Goal: Transaction & Acquisition: Purchase product/service

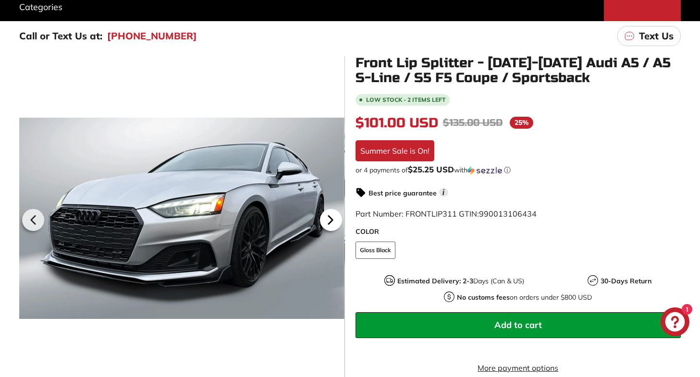
click at [327, 222] on icon at bounding box center [330, 220] width 22 height 22
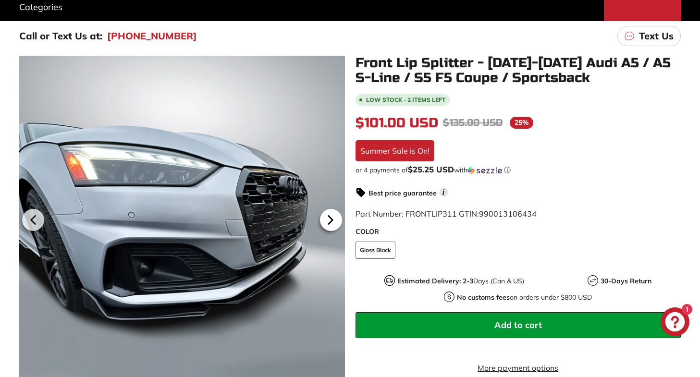
click at [327, 222] on icon at bounding box center [330, 220] width 22 height 22
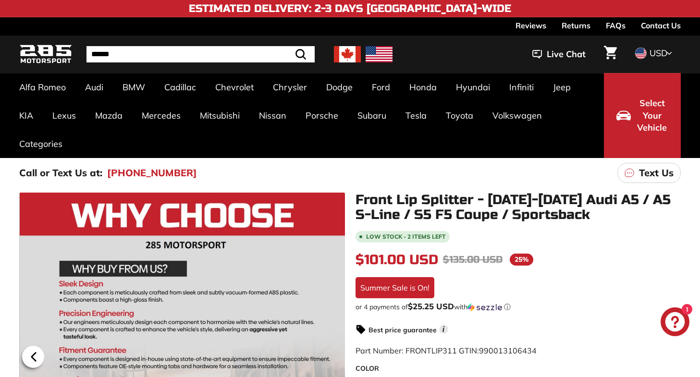
click at [35, 354] on icon at bounding box center [34, 356] width 4 height 8
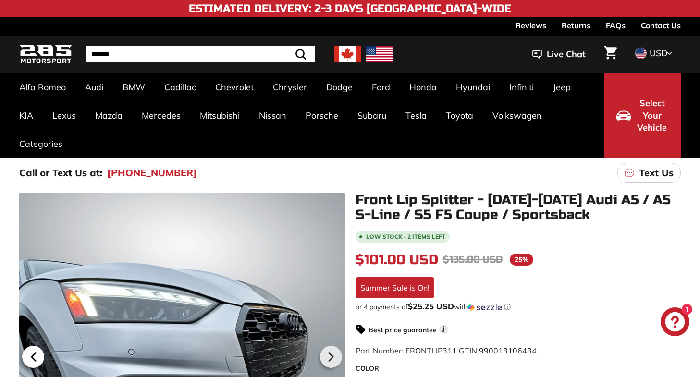
click at [35, 354] on icon at bounding box center [34, 356] width 4 height 8
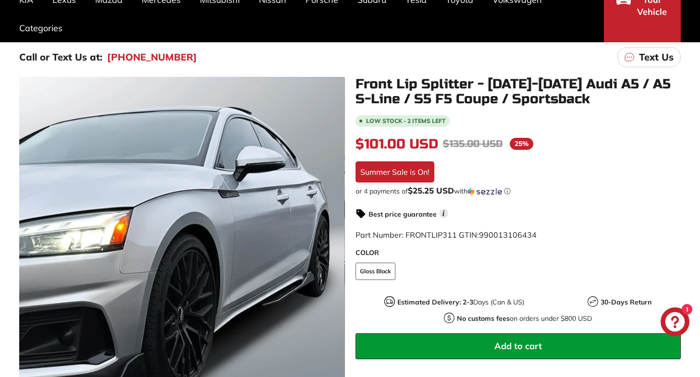
scroll to position [119, 0]
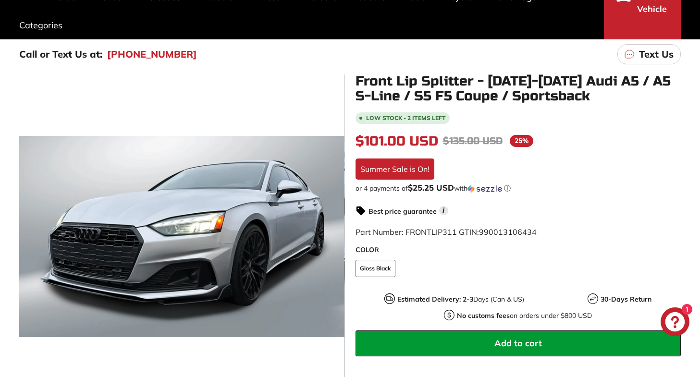
click at [331, 232] on icon at bounding box center [330, 238] width 22 height 22
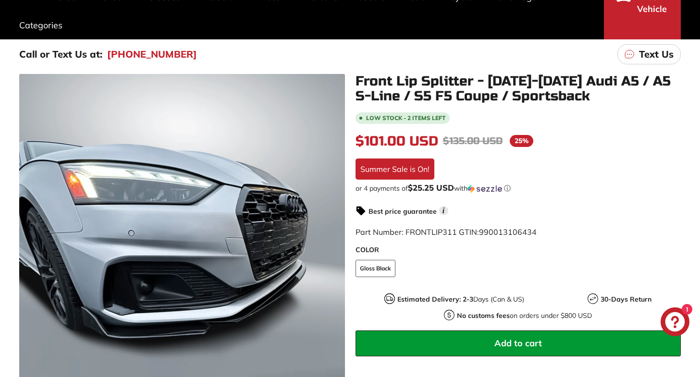
click at [331, 232] on icon at bounding box center [330, 238] width 22 height 22
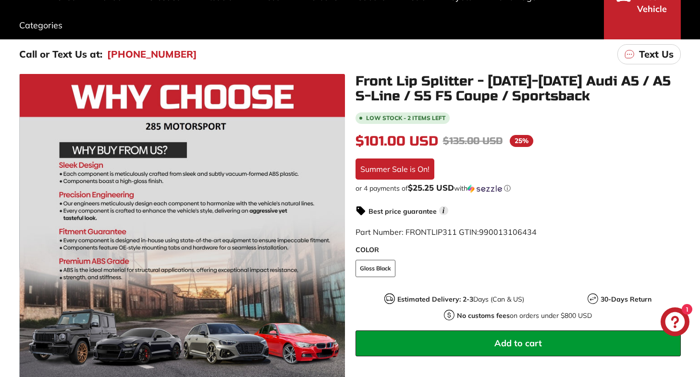
click at [34, 236] on icon at bounding box center [34, 238] width 4 height 8
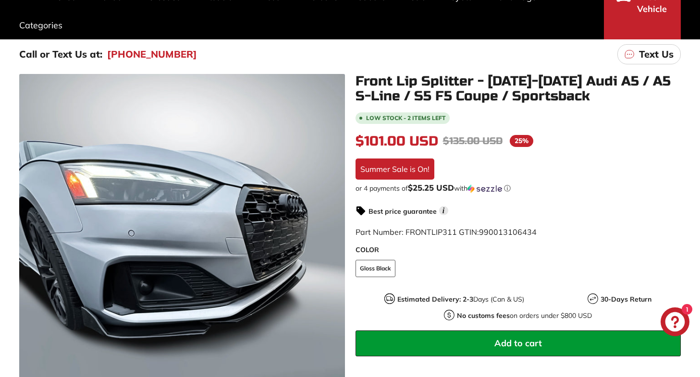
scroll to position [148, 0]
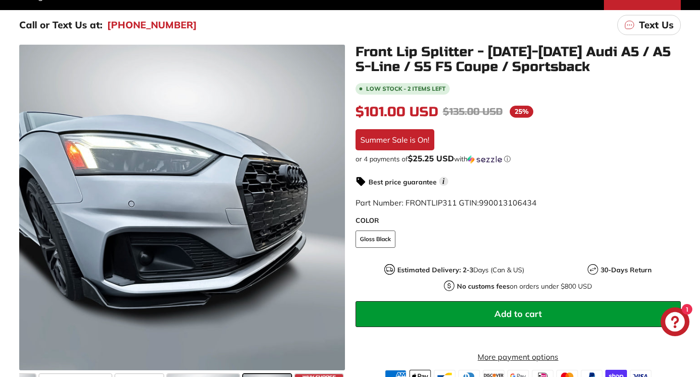
click at [32, 209] on icon at bounding box center [34, 209] width 4 height 8
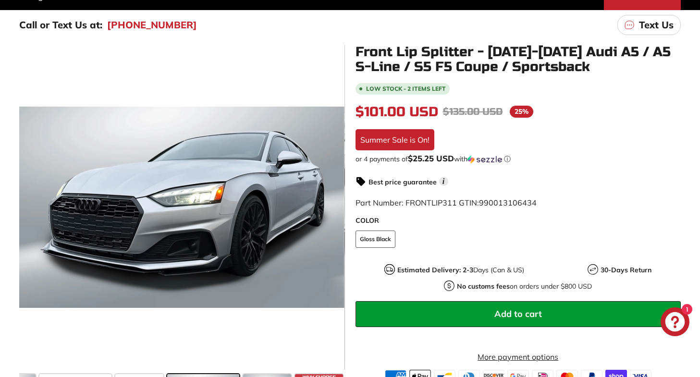
click at [32, 208] on icon at bounding box center [34, 209] width 4 height 8
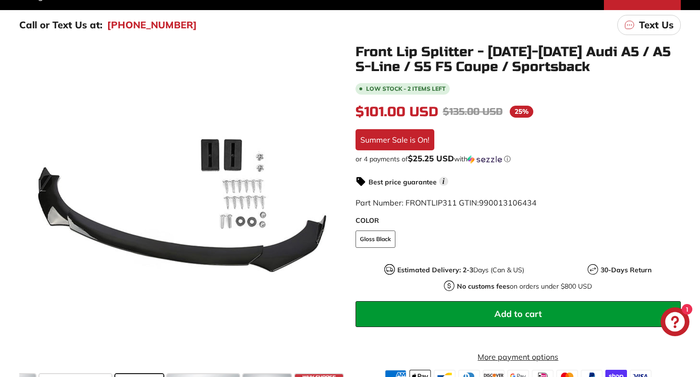
click at [32, 208] on icon at bounding box center [34, 209] width 4 height 8
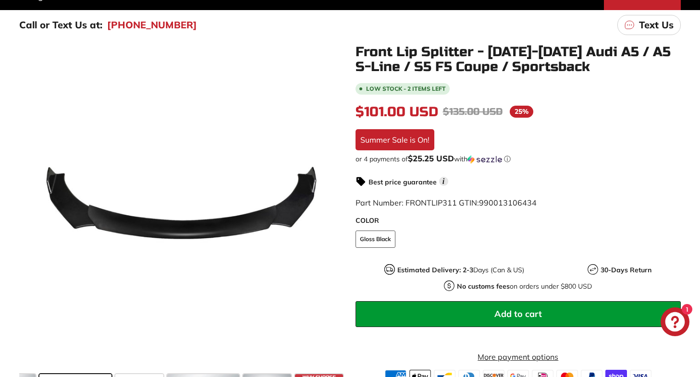
click at [325, 209] on icon at bounding box center [330, 209] width 22 height 22
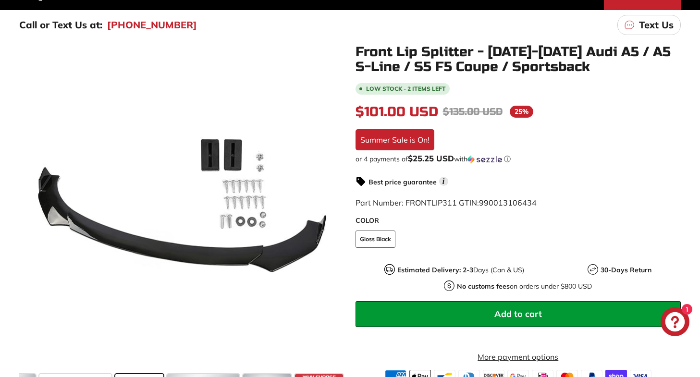
click at [325, 209] on icon at bounding box center [330, 209] width 22 height 22
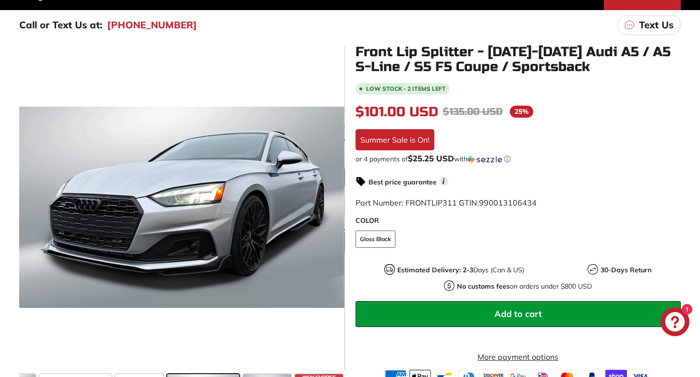
click at [326, 202] on icon at bounding box center [330, 209] width 22 height 22
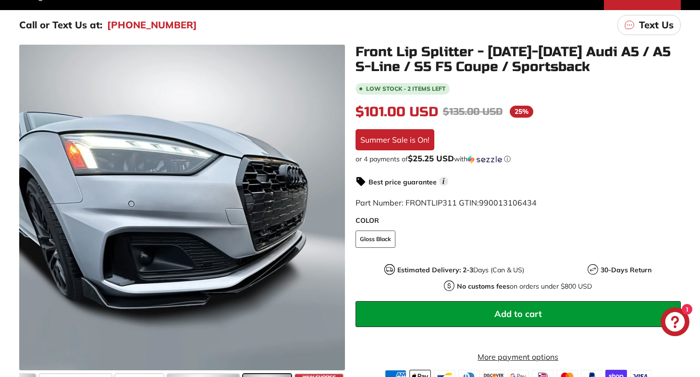
click at [326, 202] on icon at bounding box center [330, 209] width 22 height 22
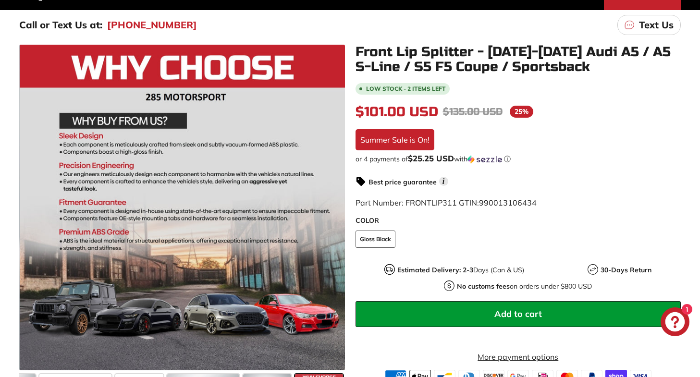
click at [35, 202] on icon at bounding box center [34, 209] width 22 height 22
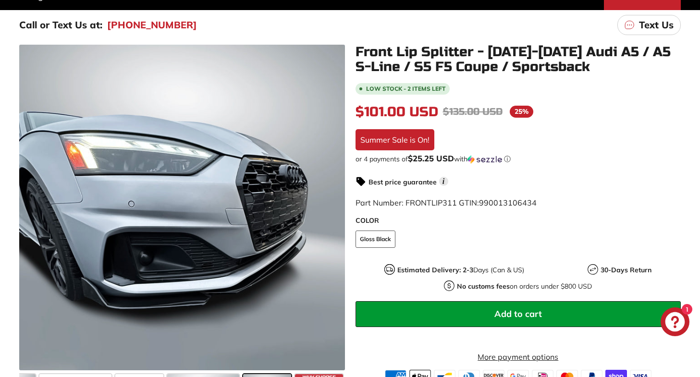
click at [35, 202] on icon at bounding box center [34, 209] width 22 height 22
